Goal: Transaction & Acquisition: Purchase product/service

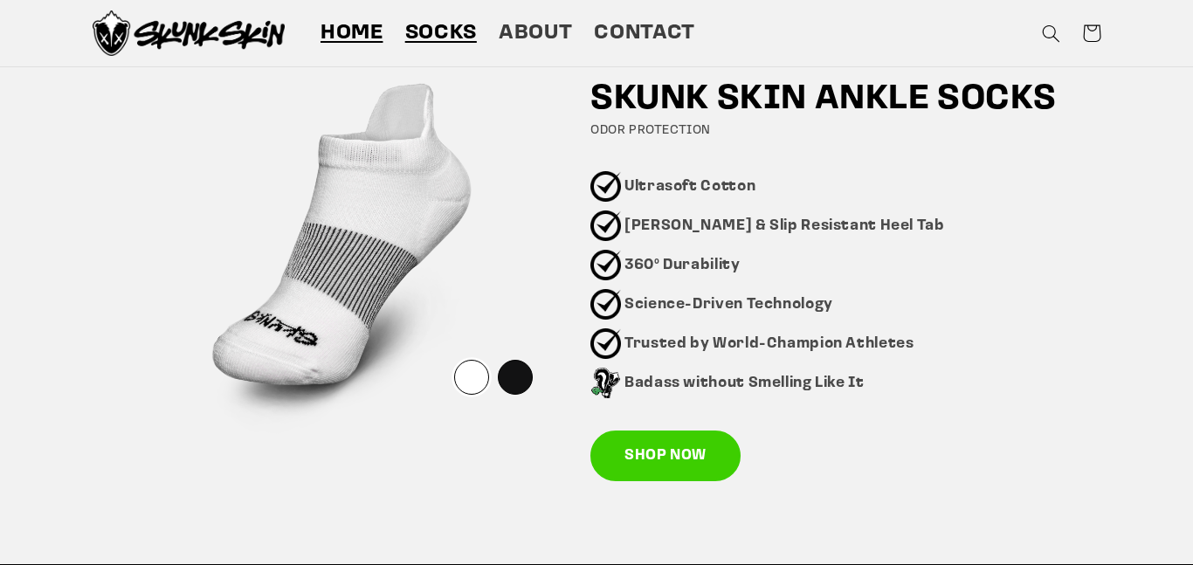
click at [437, 31] on span "Socks" at bounding box center [441, 33] width 72 height 27
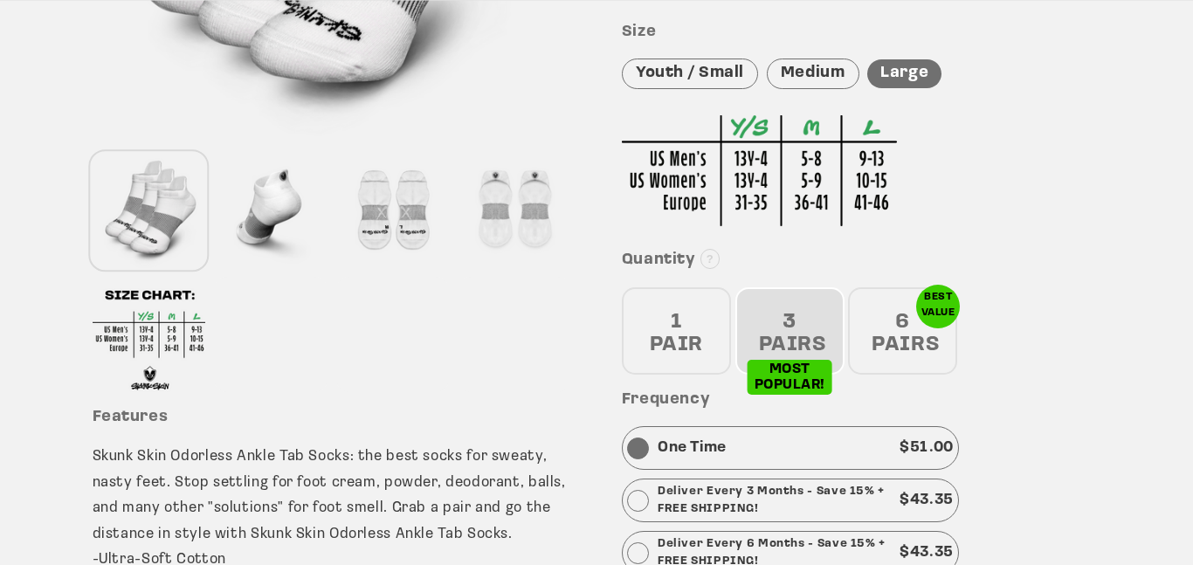
drag, startPoint x: 1191, startPoint y: 113, endPoint x: 1177, endPoint y: 239, distance: 127.4
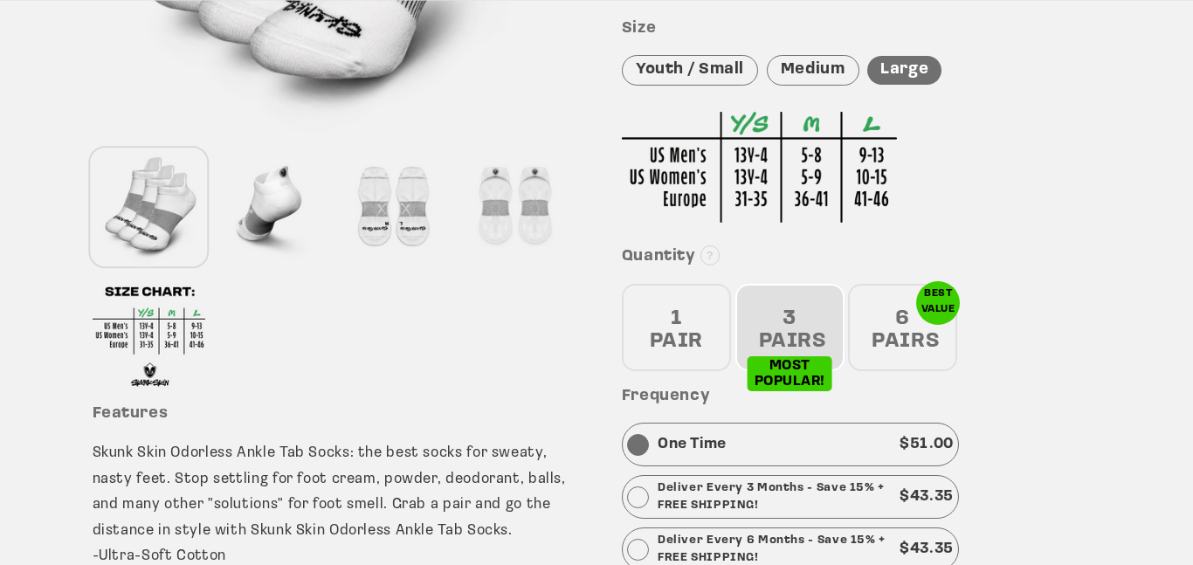
click at [914, 321] on div "6 PAIRS" at bounding box center [902, 327] width 109 height 87
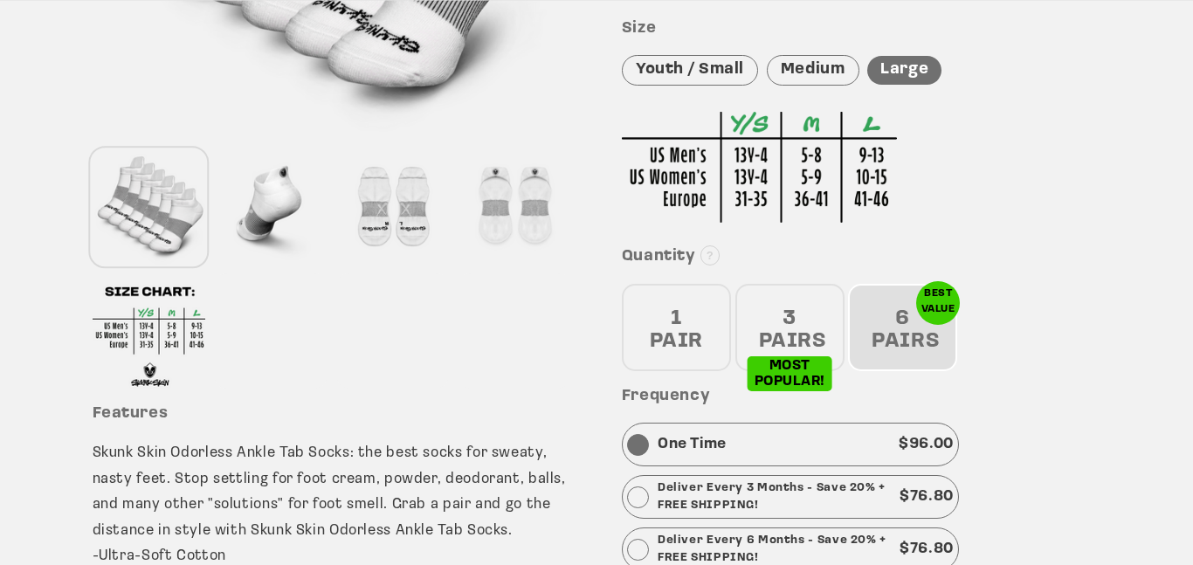
click at [788, 347] on div "3 PAIRS" at bounding box center [789, 327] width 109 height 87
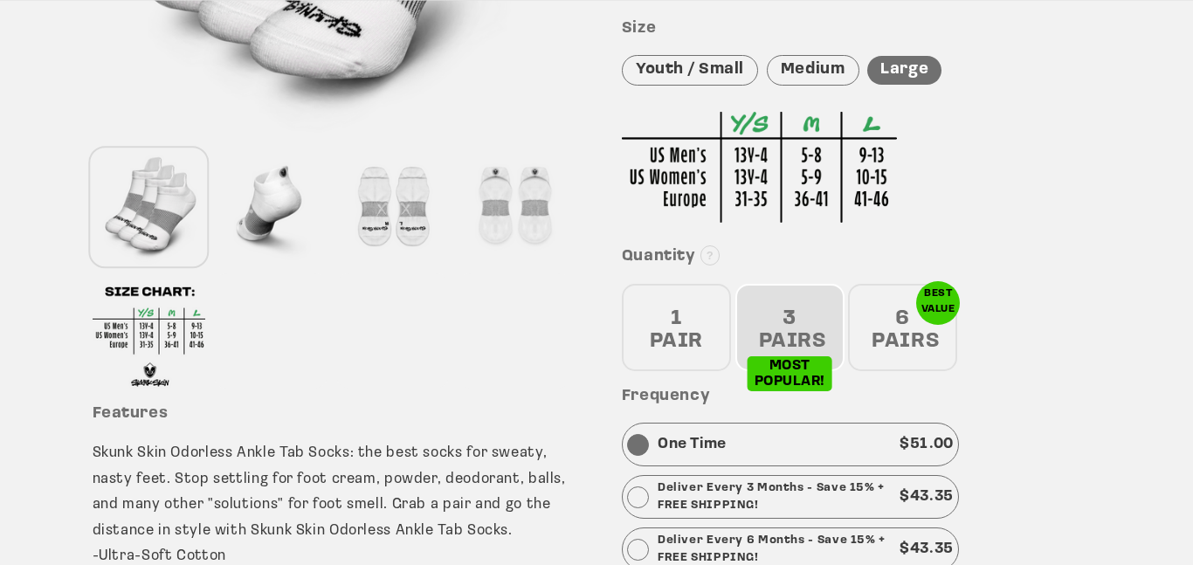
click at [674, 320] on div "1 PAIR" at bounding box center [676, 327] width 109 height 87
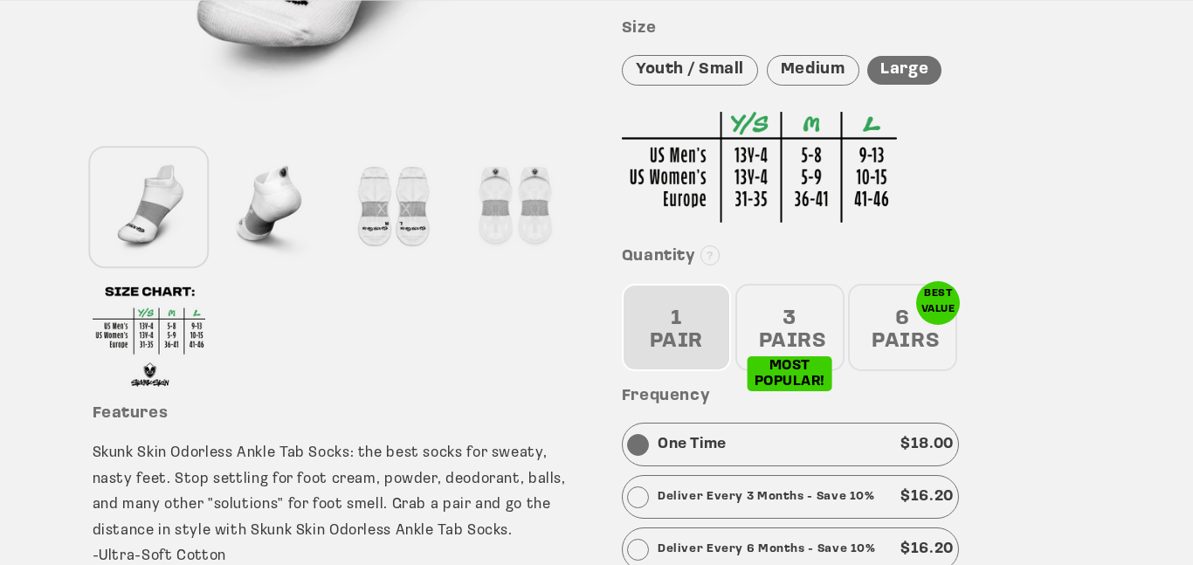
click at [746, 321] on div "3 PAIRS" at bounding box center [789, 327] width 109 height 87
